Goal: Transaction & Acquisition: Purchase product/service

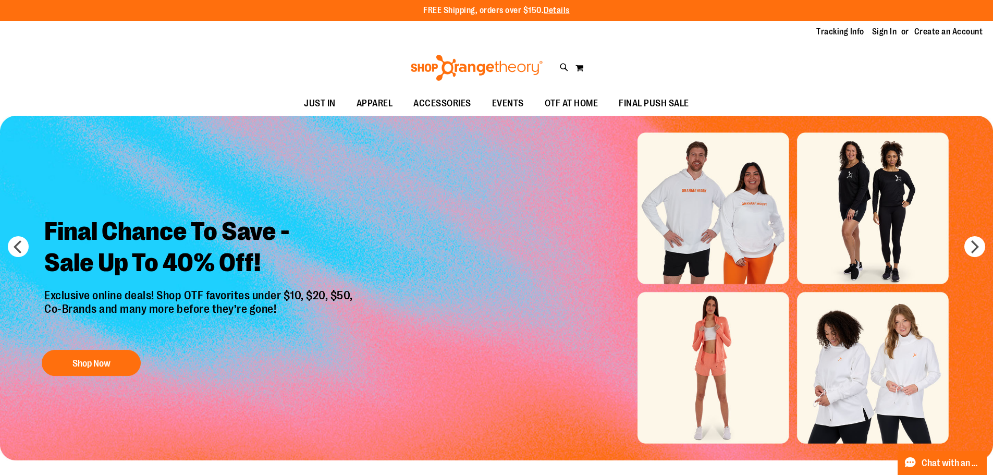
click at [739, 368] on img "Slide 1 of 6" at bounding box center [496, 288] width 993 height 345
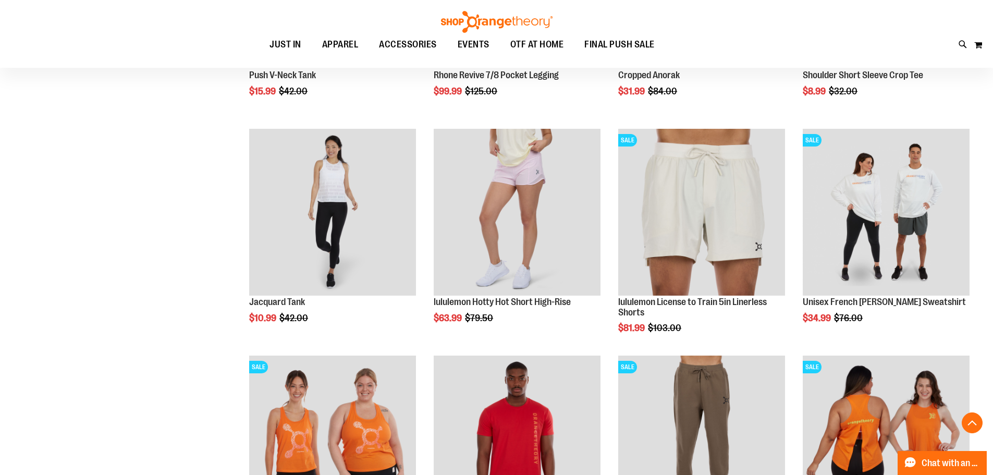
scroll to position [938, 0]
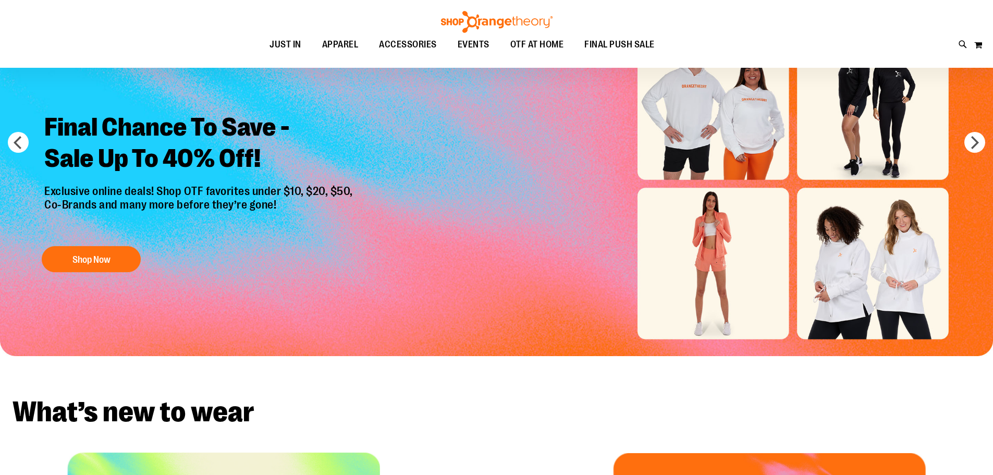
scroll to position [104, 0]
click at [727, 271] on img "Slide 1 of 6" at bounding box center [496, 183] width 993 height 345
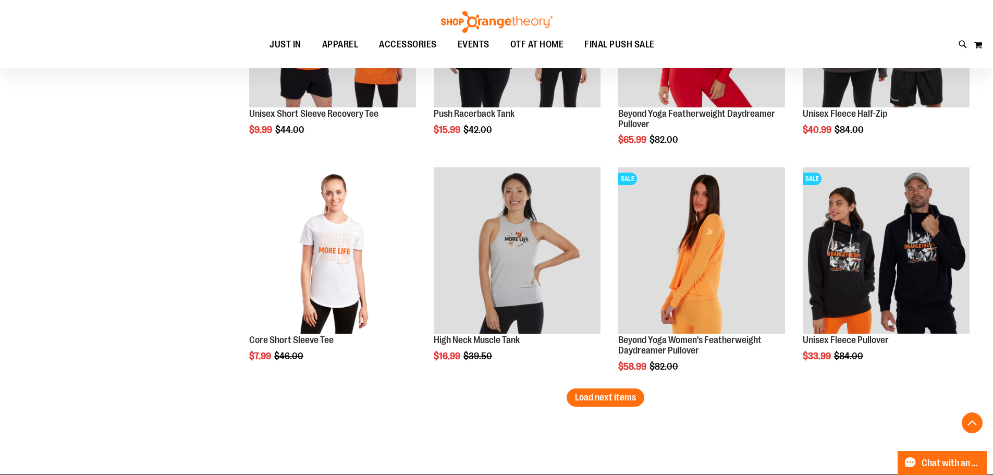
scroll to position [1928, 0]
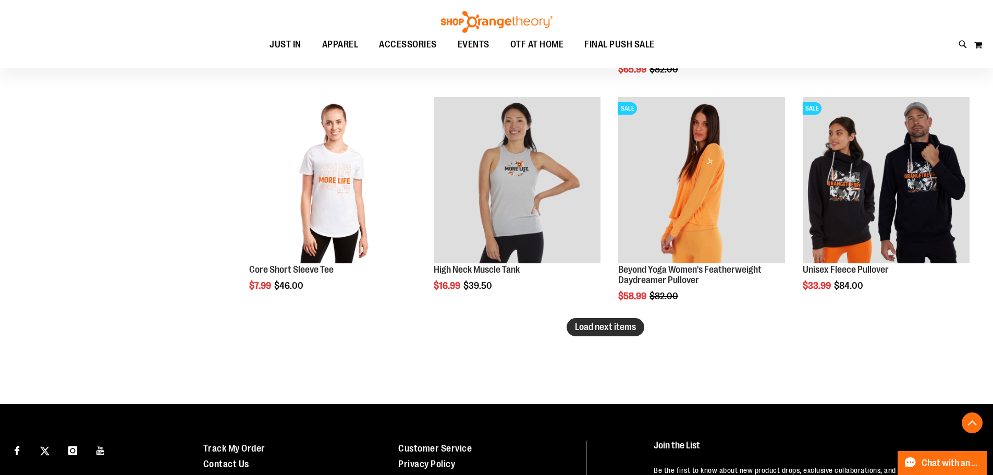
click at [622, 326] on span "Load next items" at bounding box center [605, 327] width 61 height 10
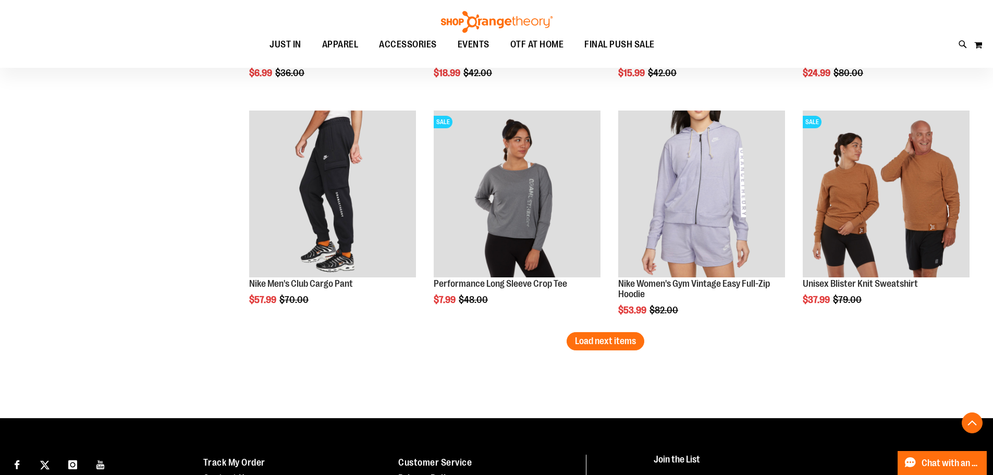
scroll to position [2606, 0]
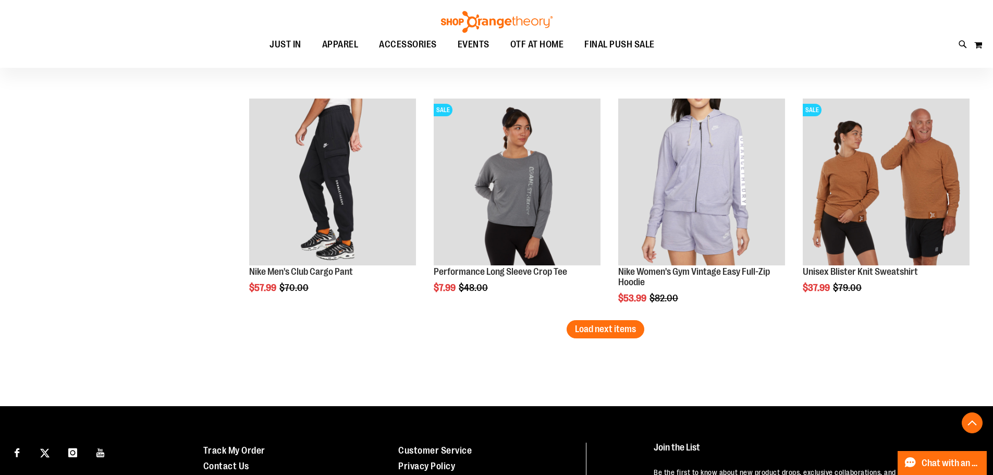
drag, startPoint x: 639, startPoint y: 328, endPoint x: 548, endPoint y: 334, distance: 90.3
click at [639, 329] on button "Load next items" at bounding box center [606, 329] width 78 height 18
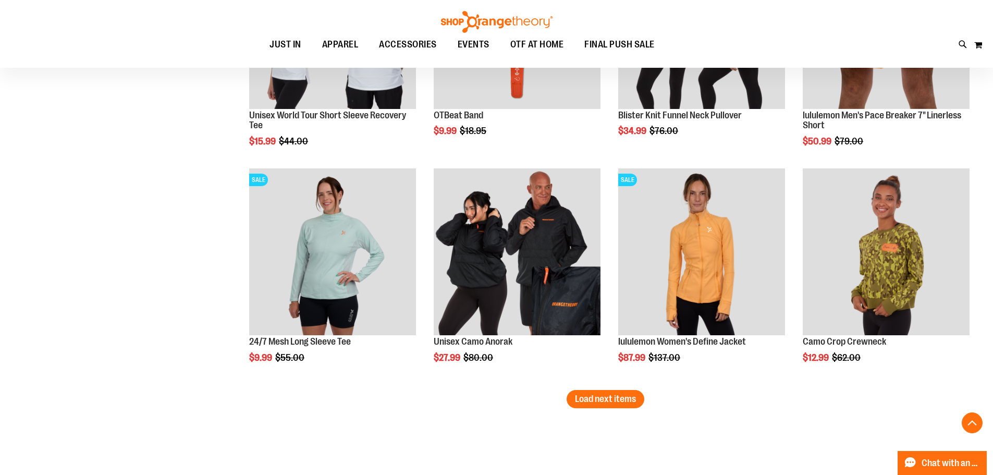
scroll to position [3232, 0]
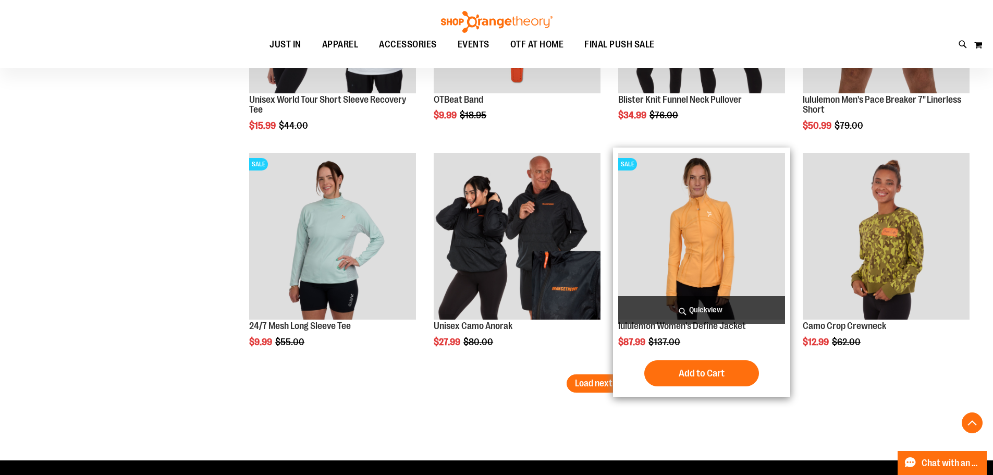
click at [713, 265] on img "product" at bounding box center [701, 236] width 167 height 167
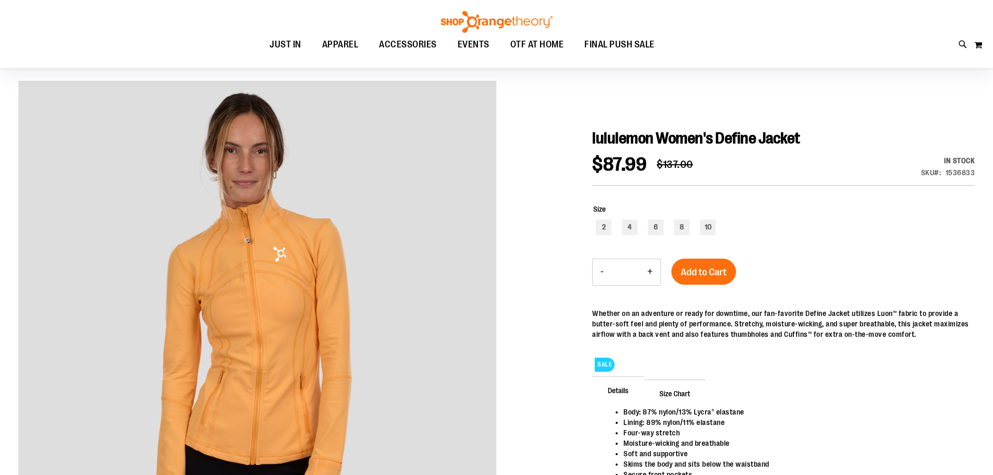
scroll to position [104, 0]
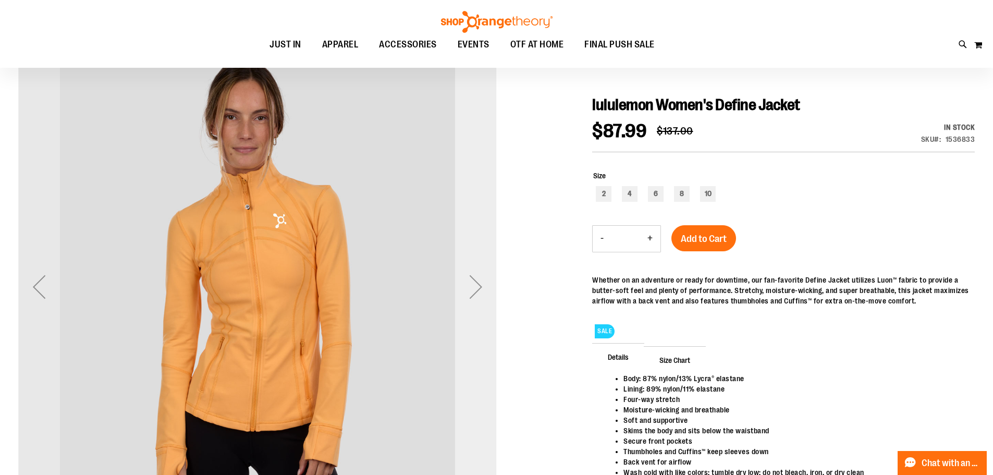
click at [480, 286] on div "Next" at bounding box center [476, 287] width 42 height 42
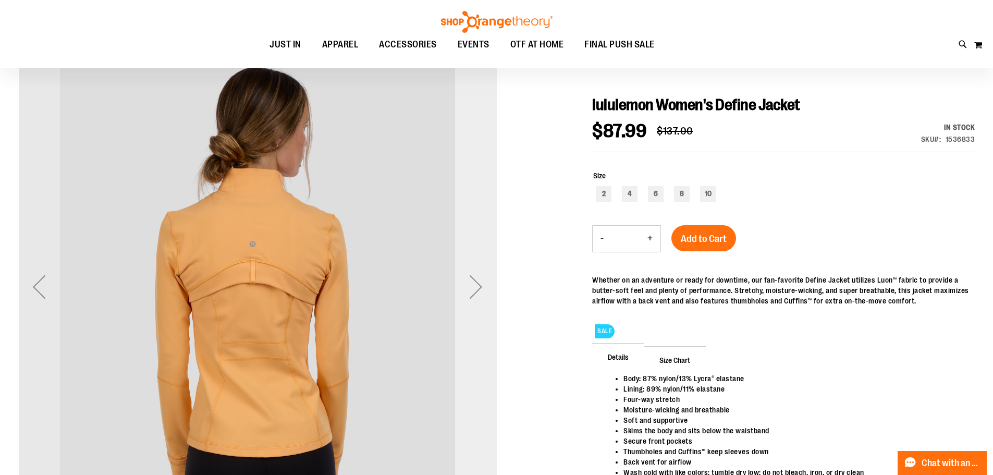
click at [480, 286] on div "Next" at bounding box center [476, 287] width 42 height 42
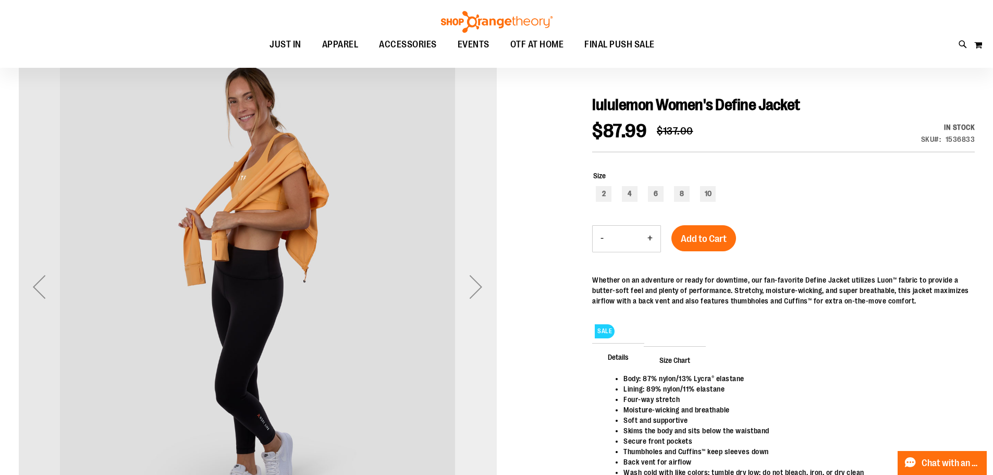
click at [480, 286] on div "Next" at bounding box center [476, 287] width 42 height 42
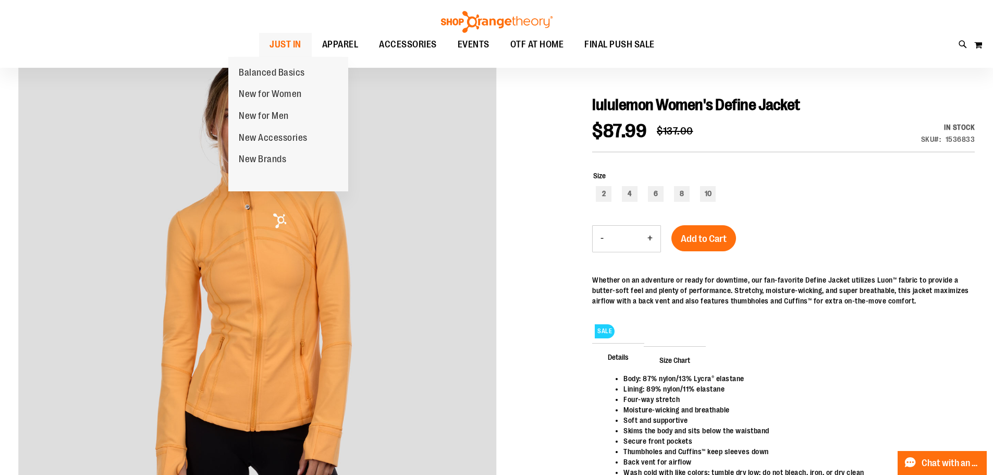
click at [270, 41] on span "JUST IN" at bounding box center [286, 44] width 32 height 23
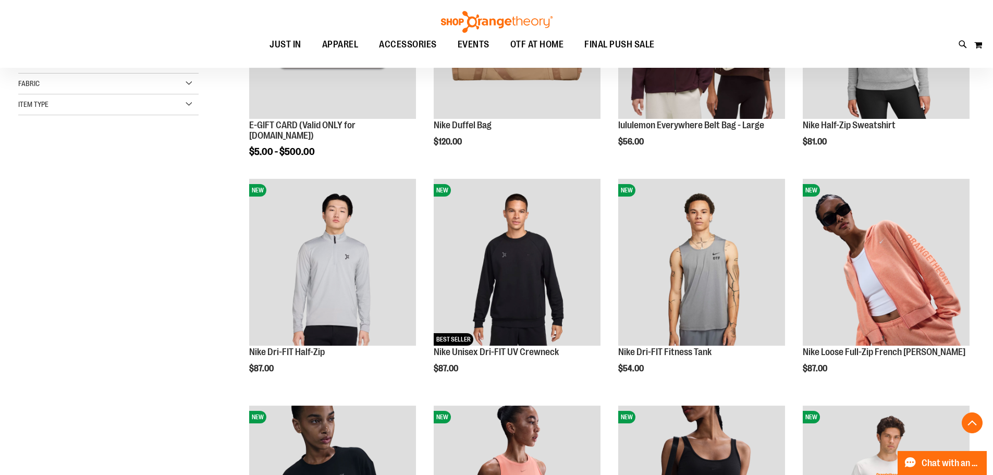
scroll to position [417, 0]
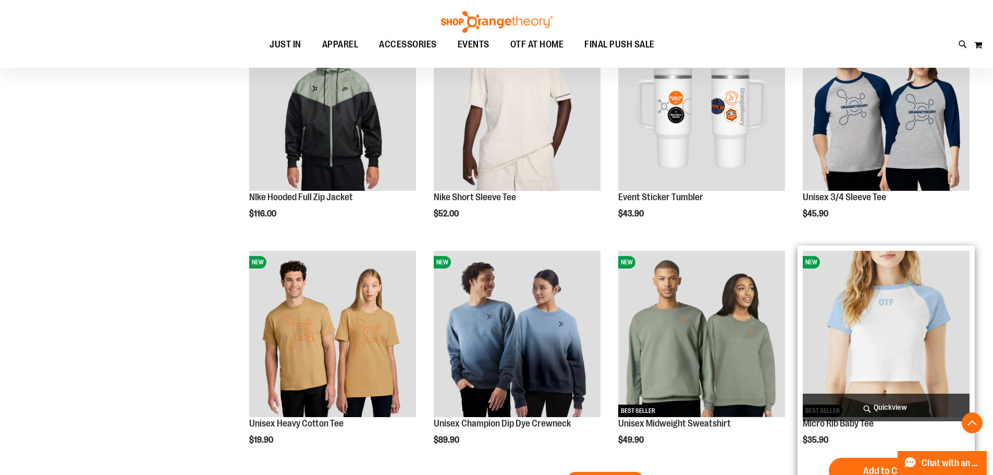
scroll to position [1824, 0]
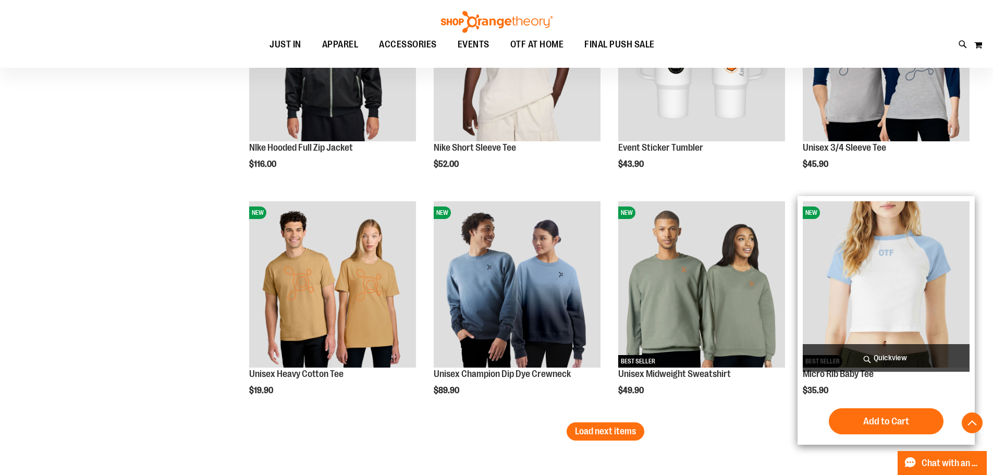
click at [885, 288] on img "product" at bounding box center [886, 284] width 167 height 167
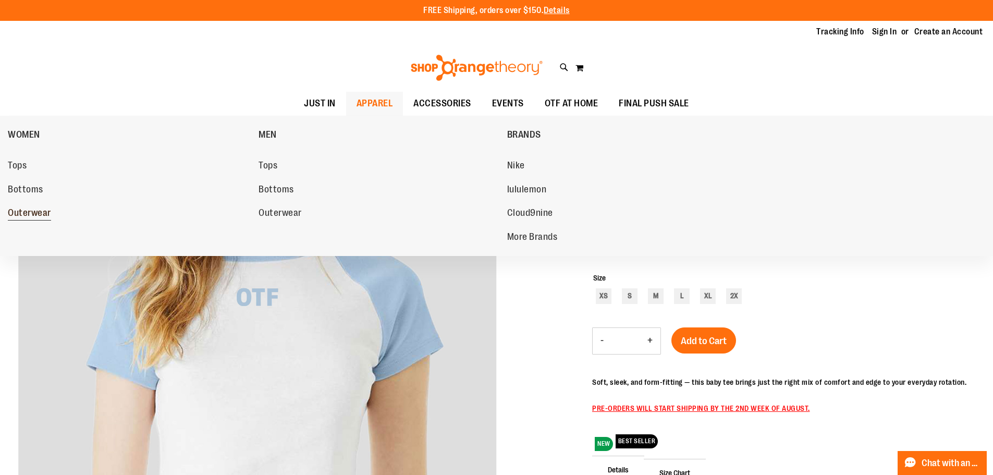
click at [32, 211] on span "Outerwear" at bounding box center [29, 213] width 43 height 13
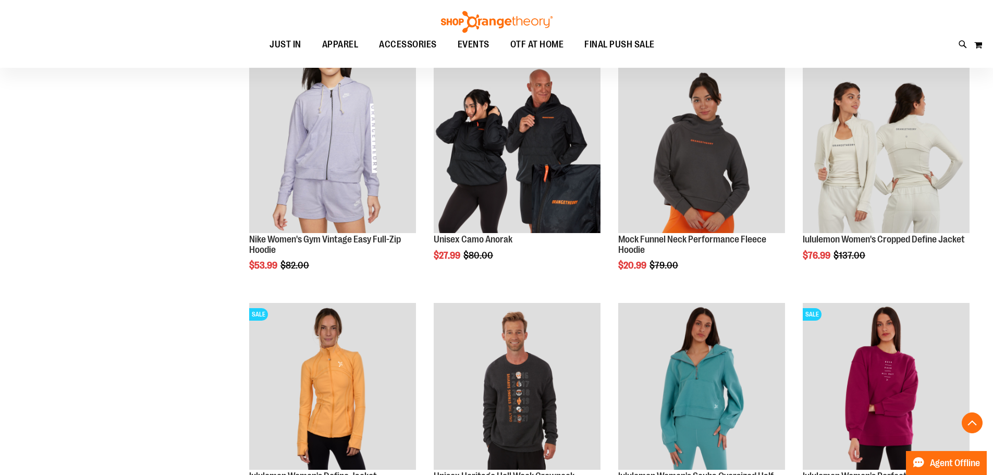
scroll to position [417, 0]
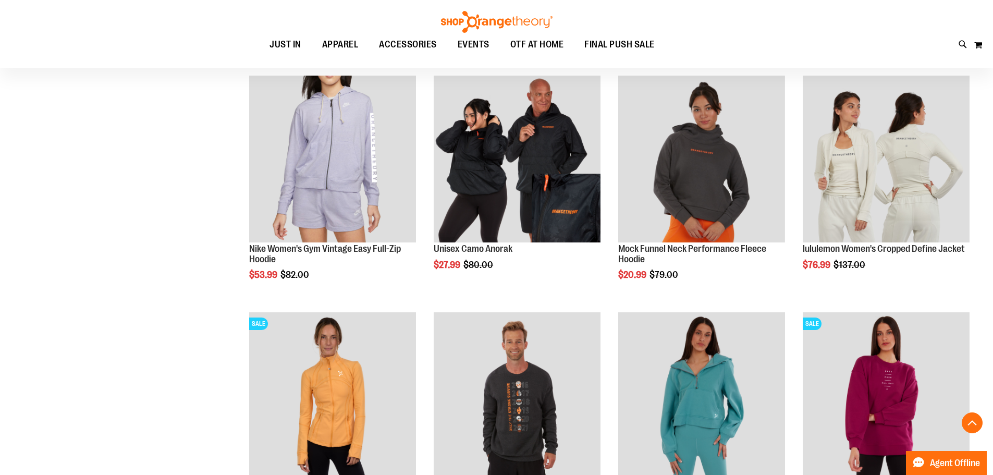
scroll to position [312, 0]
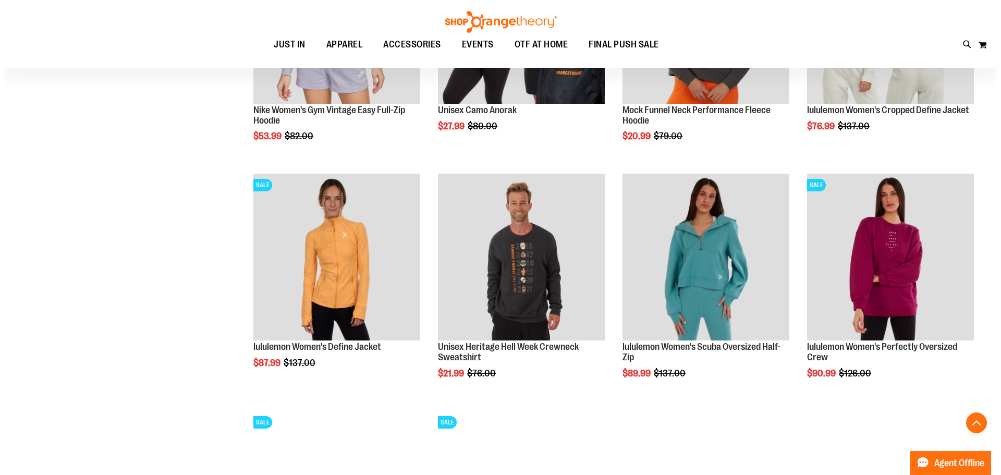
scroll to position [521, 0]
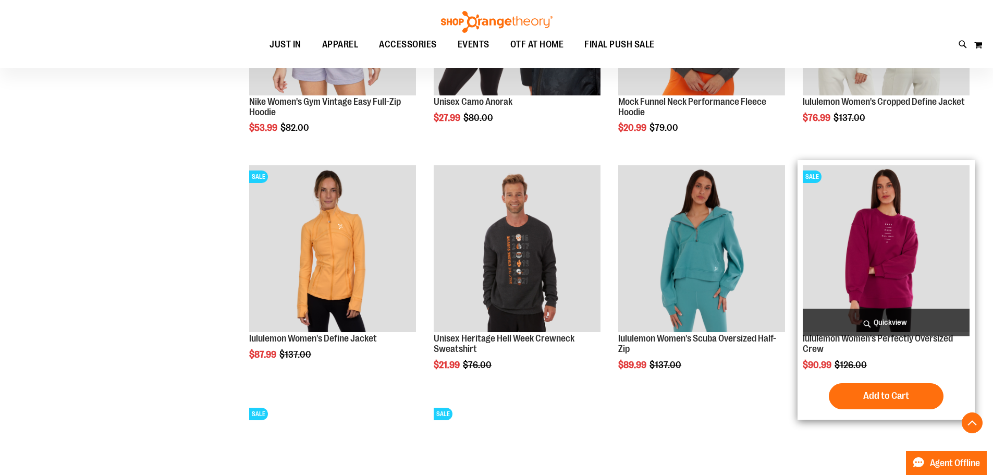
click at [889, 324] on span "Quickview" at bounding box center [886, 323] width 167 height 28
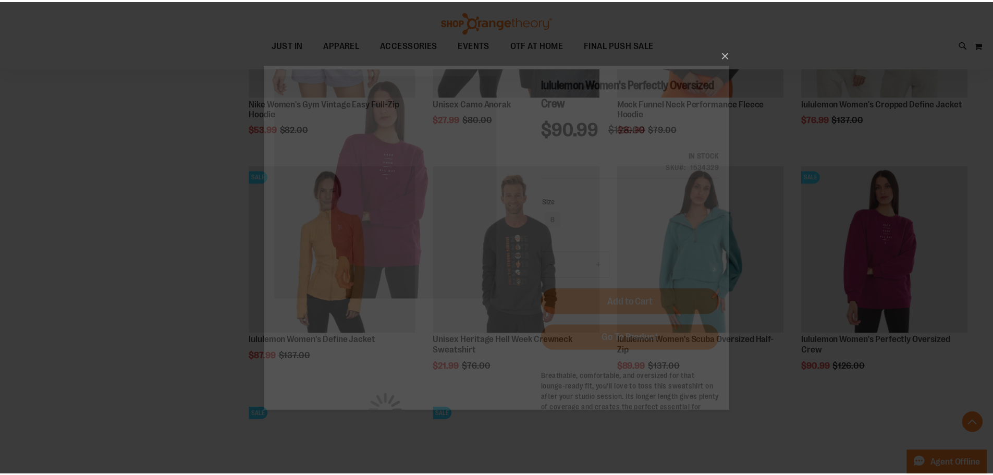
scroll to position [0, 0]
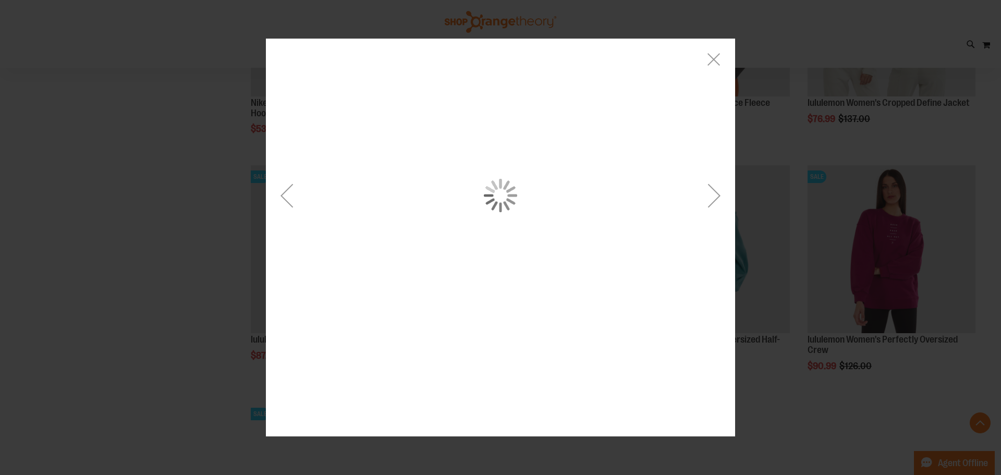
click at [473, 183] on div "carousel" at bounding box center [500, 195] width 469 height 314
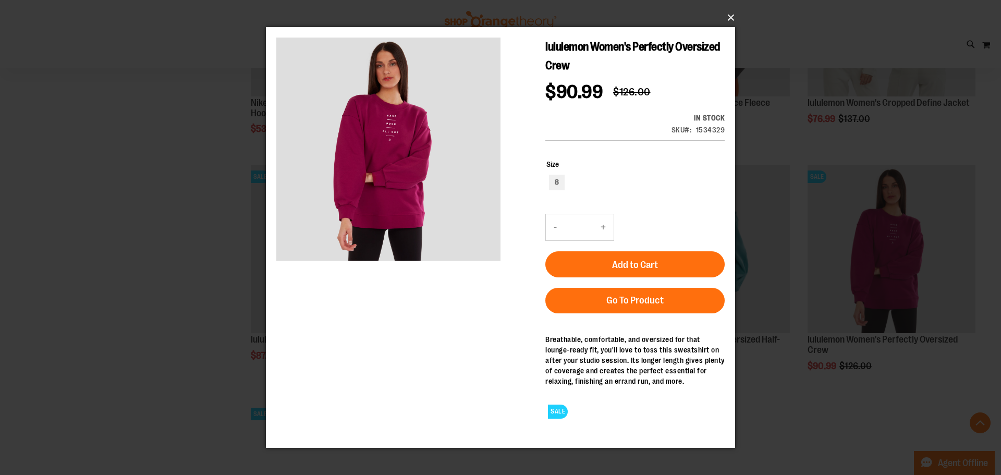
click at [729, 10] on button "×" at bounding box center [503, 17] width 469 height 23
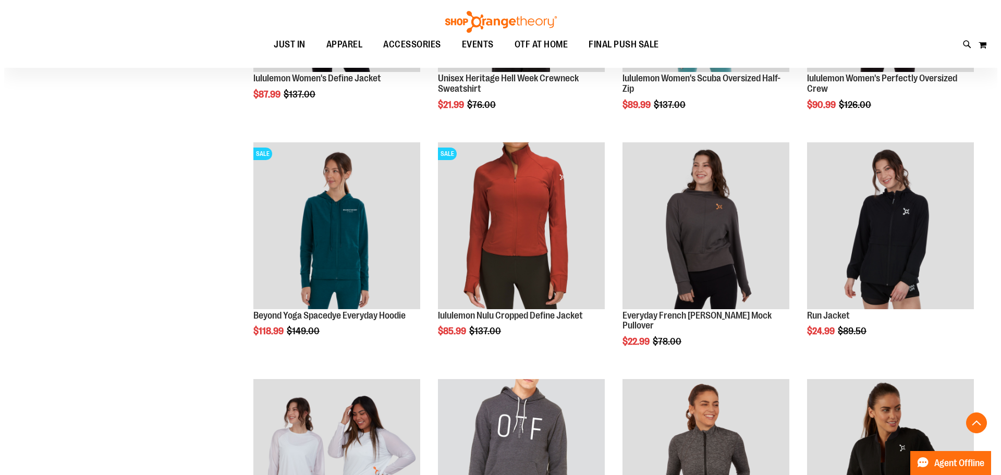
scroll to position [781, 0]
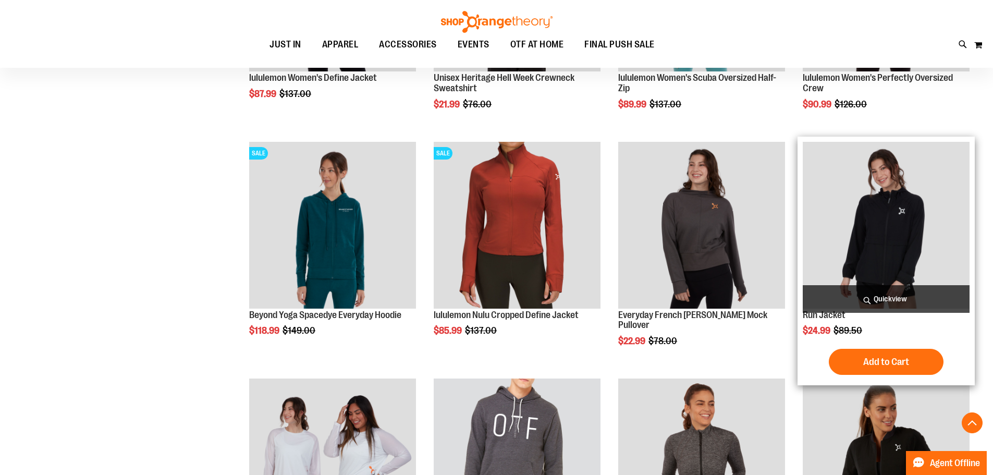
click at [934, 297] on span "Quickview" at bounding box center [886, 299] width 167 height 28
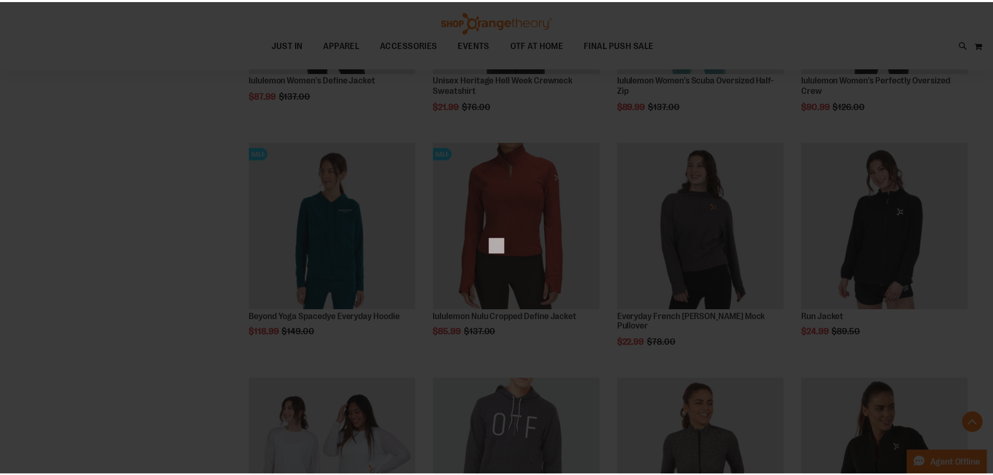
scroll to position [0, 0]
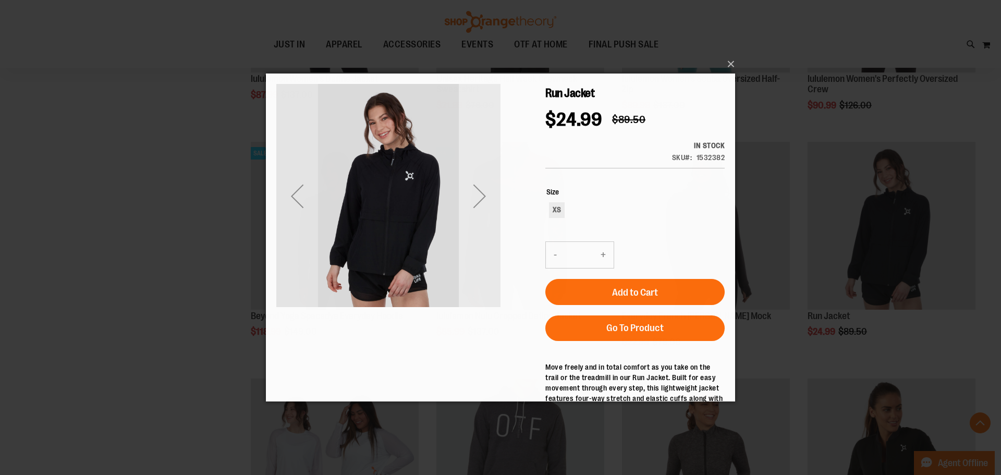
click at [479, 193] on div "Next" at bounding box center [480, 196] width 42 height 42
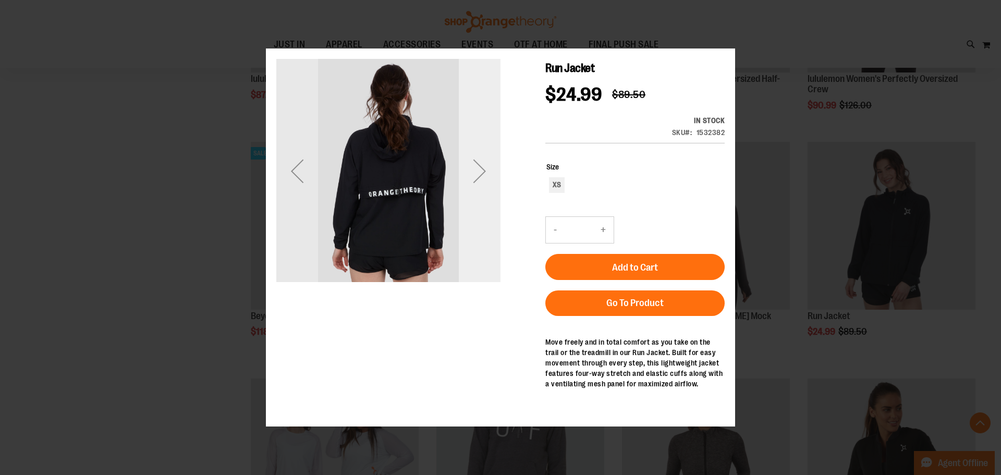
click at [479, 194] on div "Next" at bounding box center [480, 170] width 42 height 224
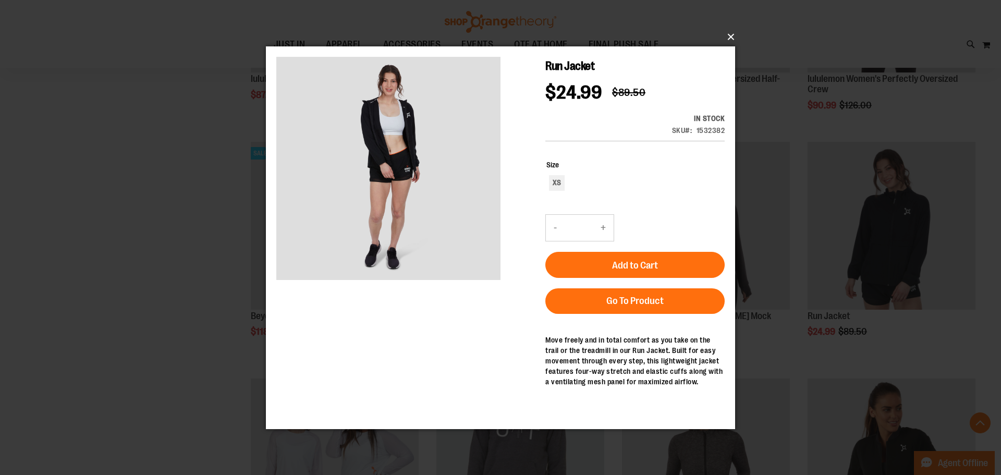
click at [721, 36] on button "×" at bounding box center [503, 37] width 469 height 23
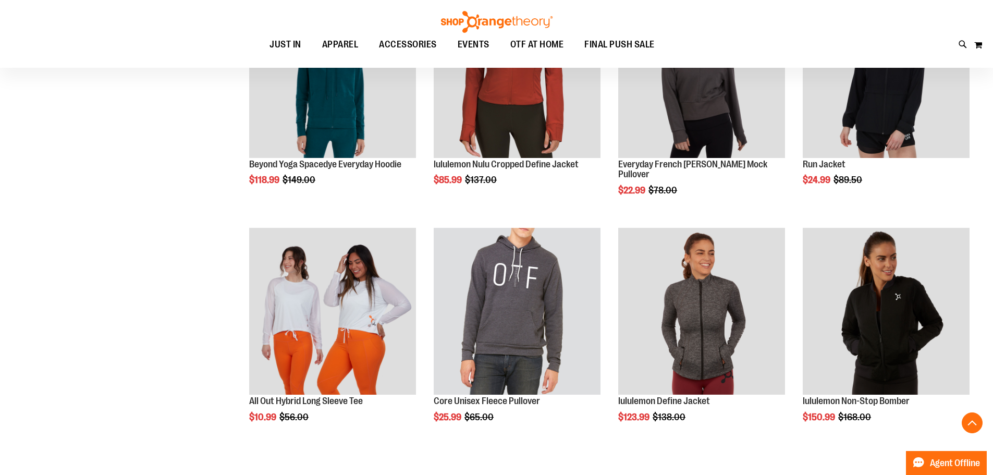
scroll to position [938, 0]
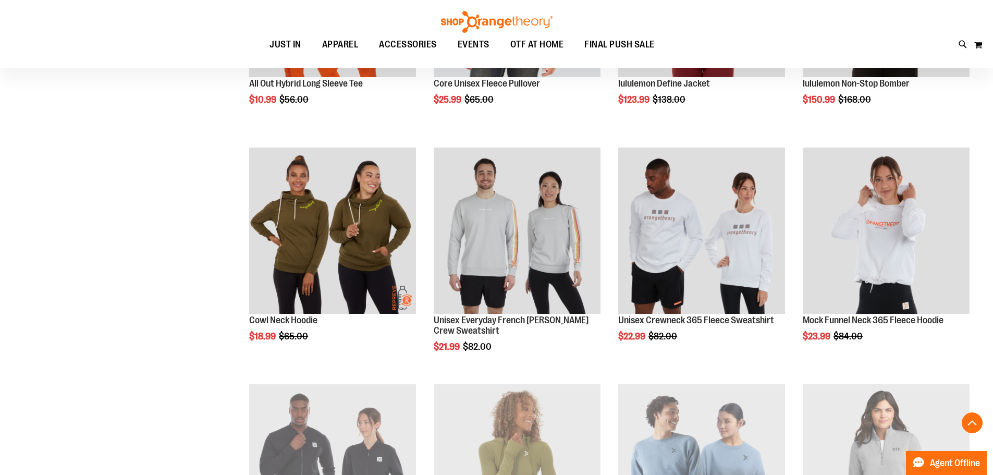
scroll to position [1407, 0]
